Goal: Information Seeking & Learning: Learn about a topic

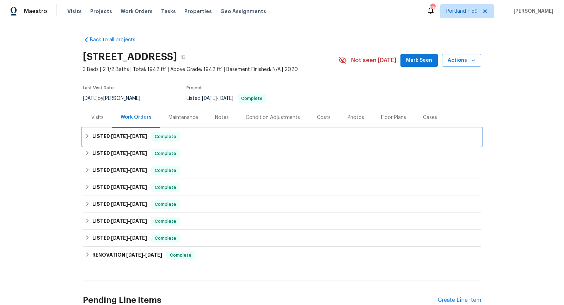
click at [112, 133] on h6 "LISTED [DATE] - [DATE]" at bounding box center [119, 136] width 55 height 8
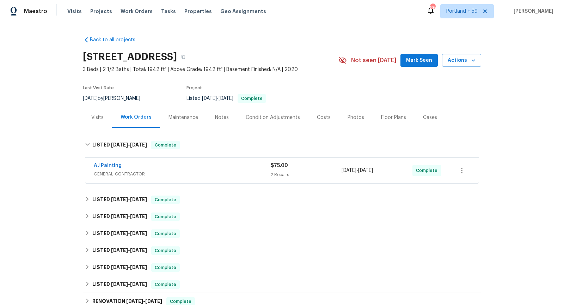
click at [248, 169] on div "AJ Painting" at bounding box center [182, 166] width 177 height 8
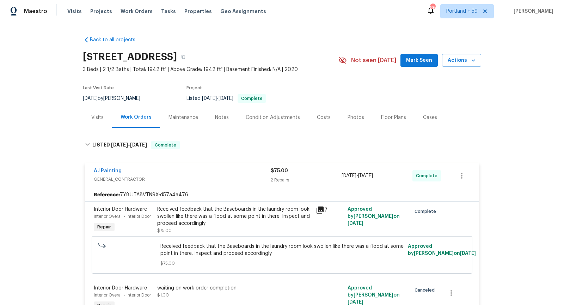
click at [317, 208] on icon at bounding box center [320, 210] width 8 height 8
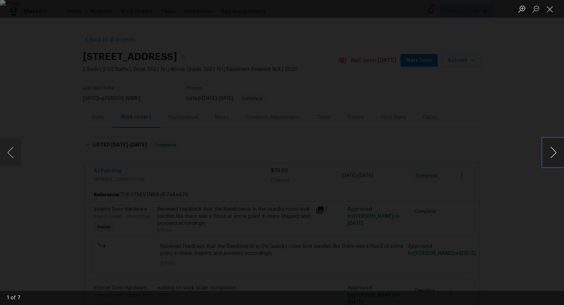
click at [549, 155] on button "Next image" at bounding box center [553, 152] width 21 height 28
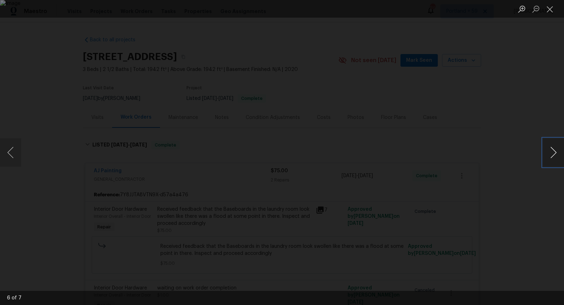
click at [549, 155] on button "Next image" at bounding box center [553, 152] width 21 height 28
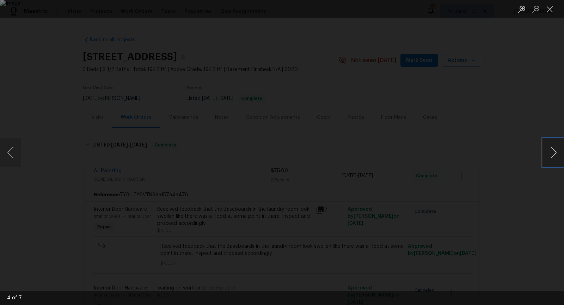
click at [549, 155] on button "Next image" at bounding box center [553, 152] width 21 height 28
click at [518, 76] on div "Lightbox" at bounding box center [282, 152] width 564 height 305
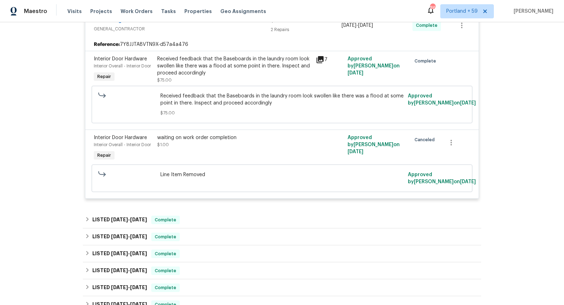
scroll to position [149, 0]
